Goal: Task Accomplishment & Management: Manage account settings

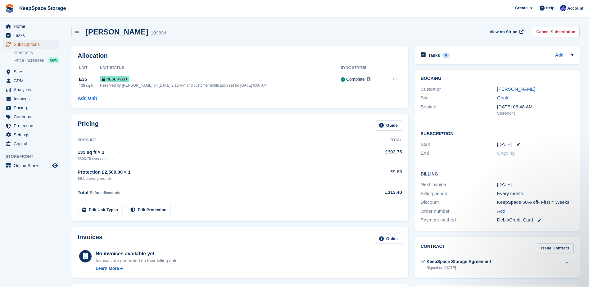
click at [38, 45] on span "Subscriptions" at bounding box center [32, 44] width 37 height 9
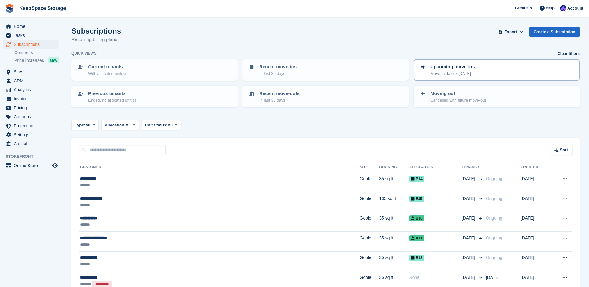
click at [461, 69] on p "Upcoming move-ins" at bounding box center [452, 66] width 44 height 7
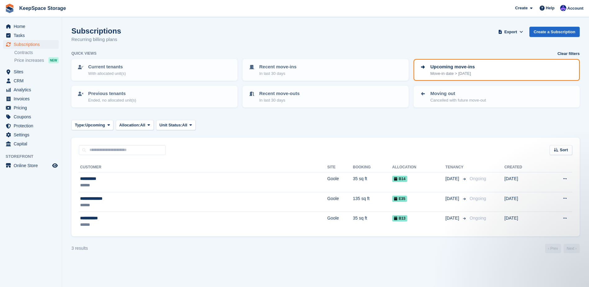
click at [463, 65] on p "Upcoming move-ins" at bounding box center [452, 66] width 44 height 7
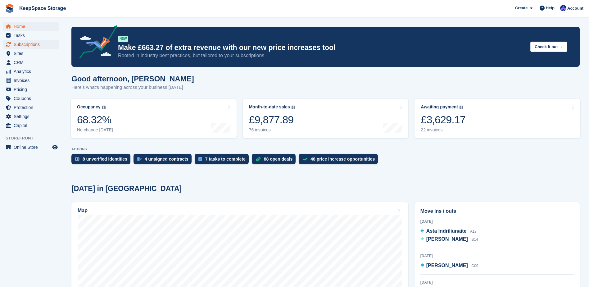
click at [25, 43] on span "Subscriptions" at bounding box center [32, 44] width 37 height 9
